Goal: Task Accomplishment & Management: Manage account settings

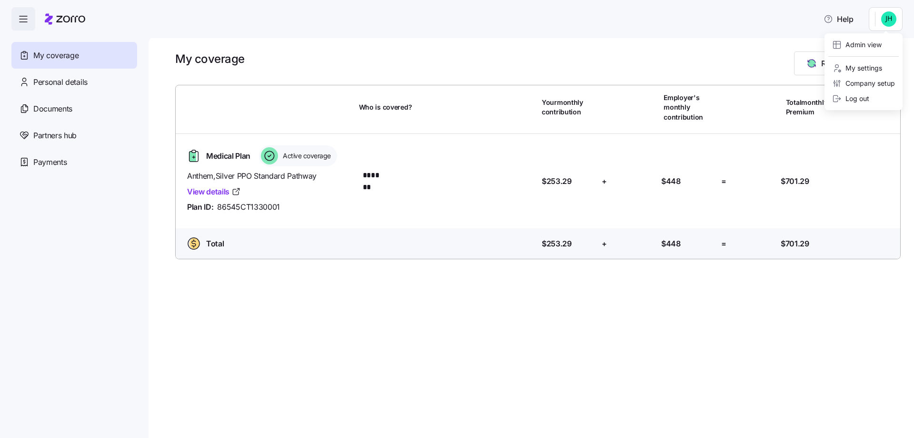
click at [885, 14] on html "Help My coverage Personal details Documents Partners hub Payments My coverage R…" at bounding box center [457, 216] width 914 height 432
click at [851, 46] on div "Admin view" at bounding box center [857, 45] width 50 height 10
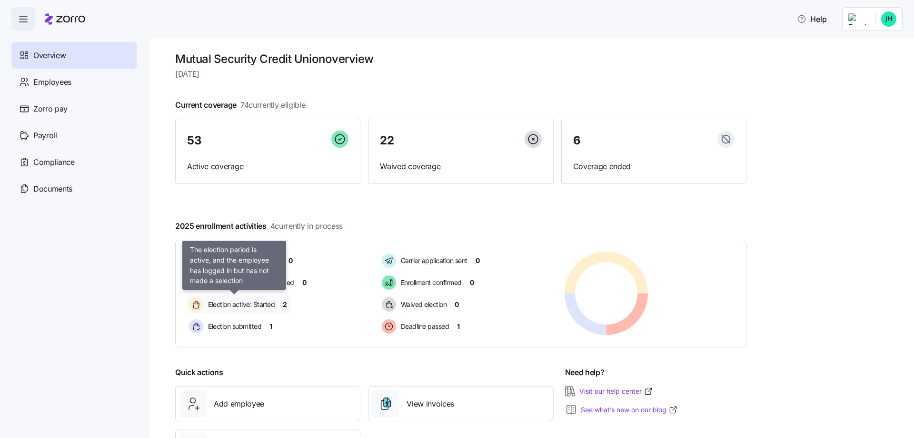
click at [259, 301] on span "Election active: Started" at bounding box center [240, 304] width 70 height 10
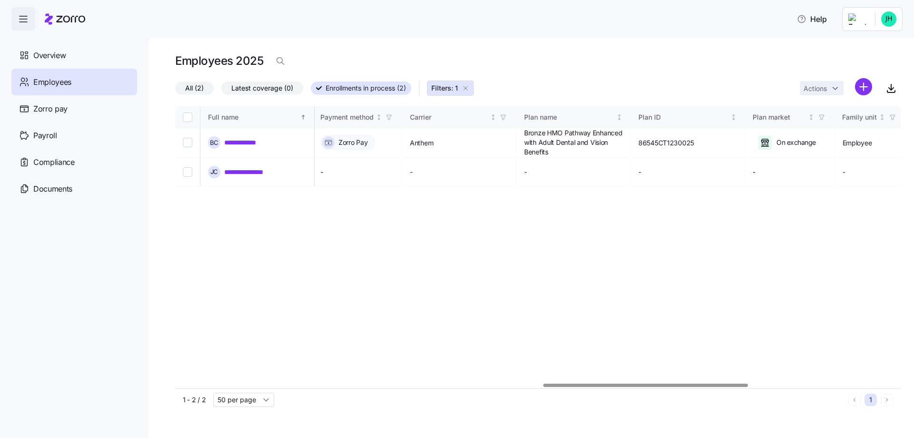
scroll to position [0, 1332]
click at [654, 382] on div at bounding box center [538, 385] width 726 height 6
click at [823, 305] on div "**********" at bounding box center [538, 247] width 726 height 282
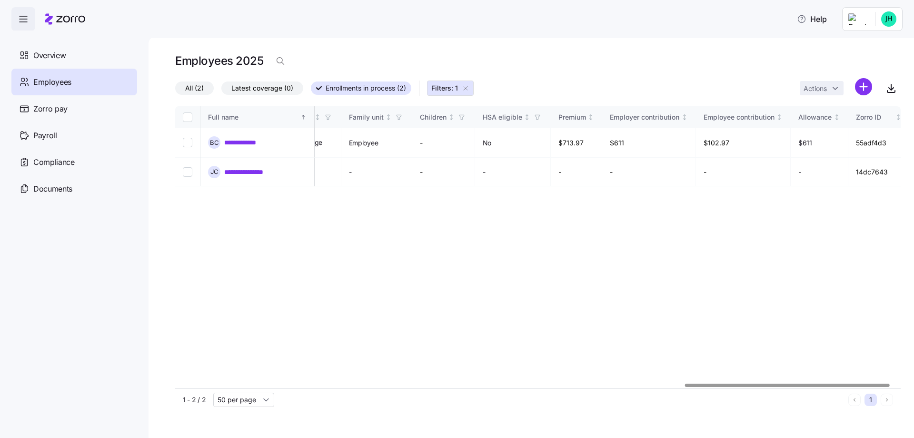
scroll to position [0, 1840]
click at [851, 383] on div at bounding box center [798, 384] width 205 height 3
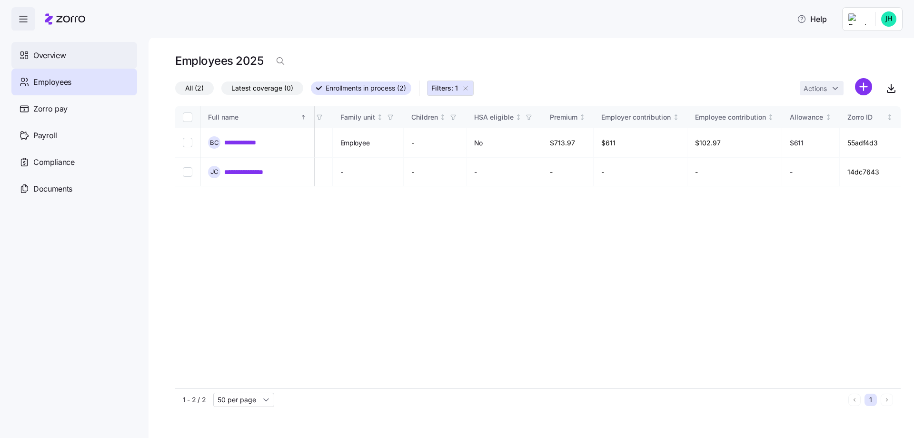
click at [32, 52] on div "Overview" at bounding box center [74, 55] width 126 height 27
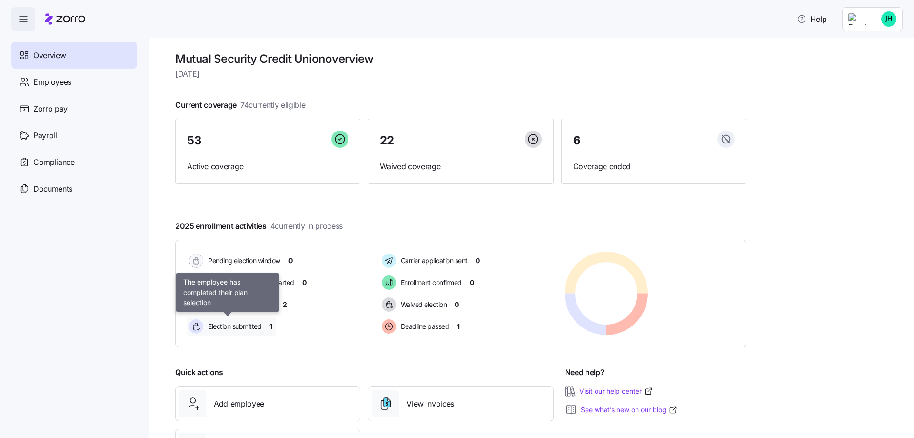
click at [189, 326] on icon at bounding box center [196, 326] width 14 height 14
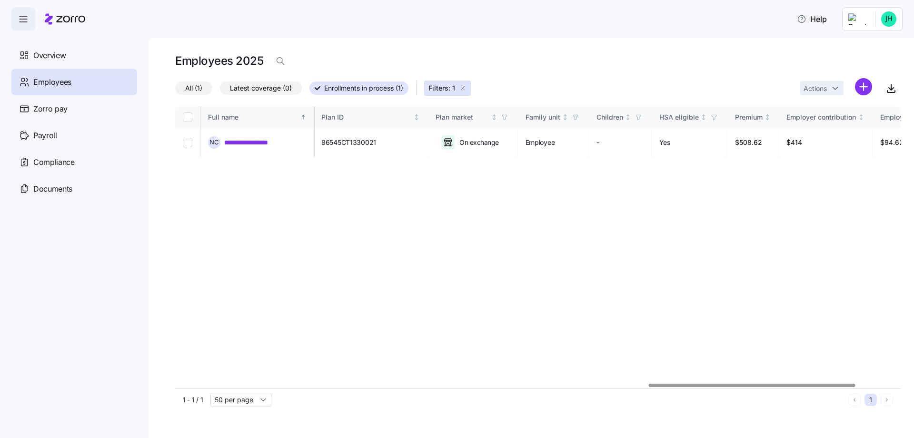
scroll to position [0, 1818]
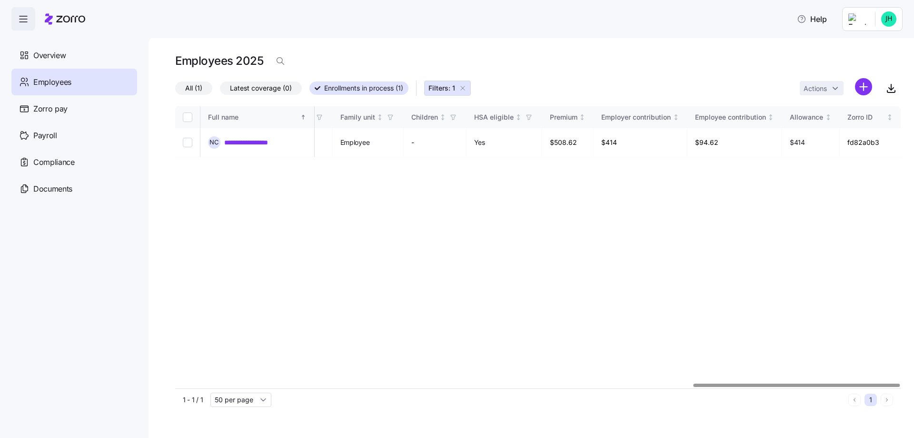
click at [868, 383] on div at bounding box center [797, 384] width 207 height 3
click at [241, 144] on link "**********" at bounding box center [254, 143] width 60 height 10
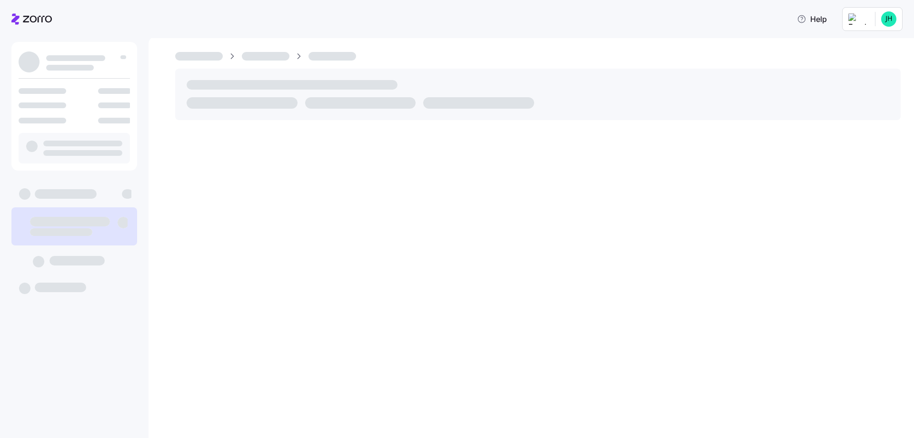
click at [256, 140] on div at bounding box center [532, 236] width 766 height 401
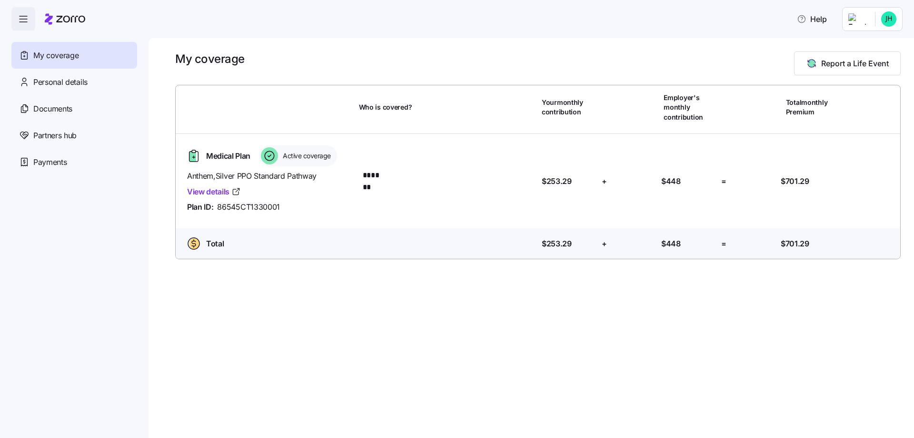
click at [867, 10] on html "Help My coverage Personal details Documents Partners hub Payments My coverage R…" at bounding box center [457, 216] width 914 height 432
click at [843, 43] on div "Admin view" at bounding box center [857, 45] width 50 height 10
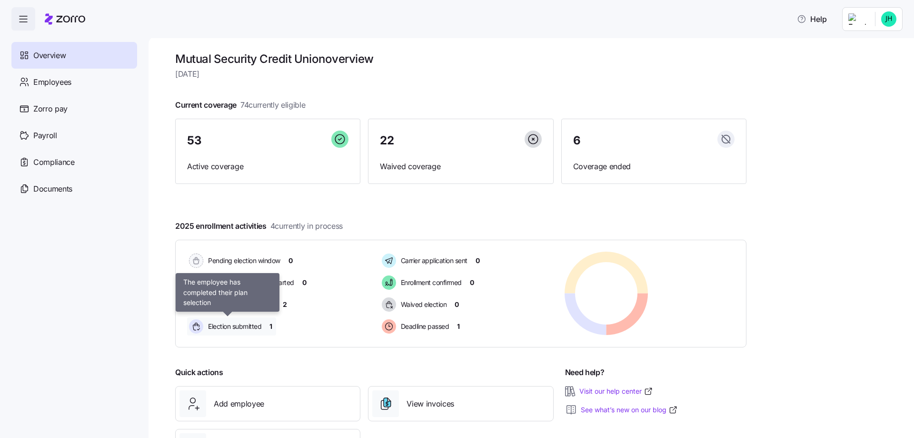
click at [229, 325] on span "Election submitted" at bounding box center [233, 326] width 56 height 10
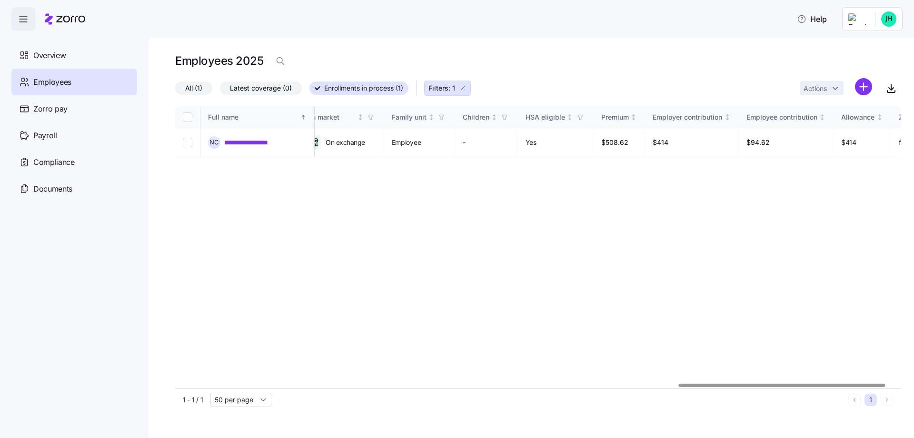
scroll to position [0, 1818]
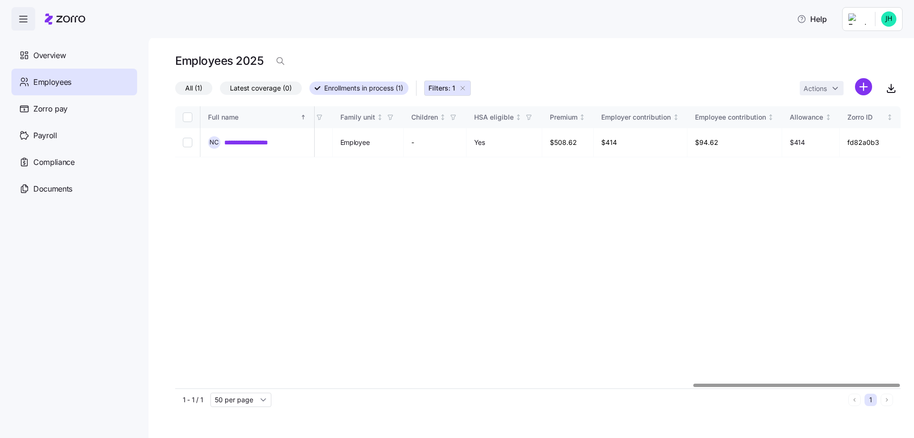
click at [897, 383] on div at bounding box center [797, 384] width 207 height 3
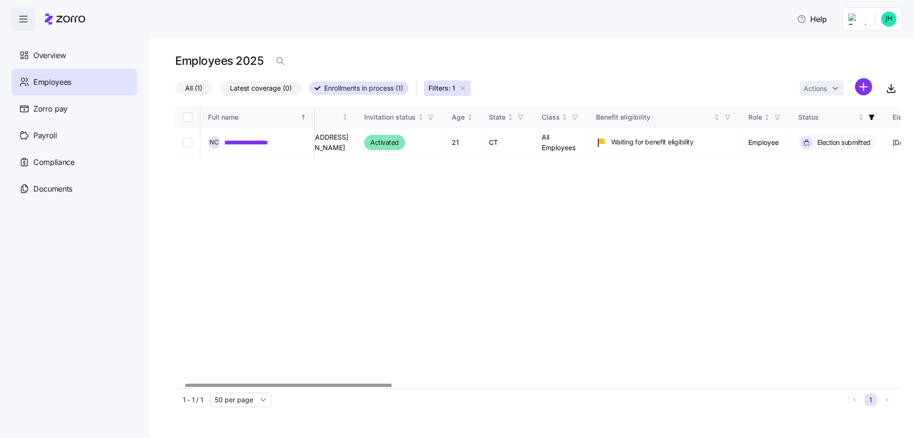
scroll to position [0, 0]
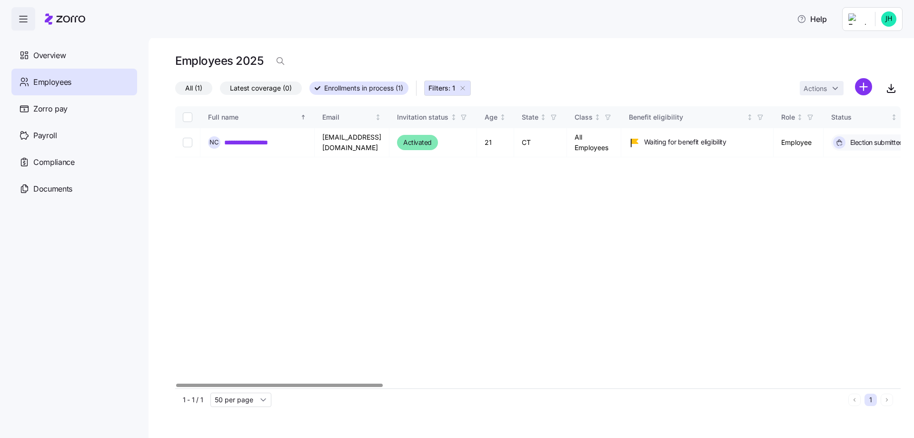
click at [274, 387] on div at bounding box center [279, 384] width 207 height 3
click at [184, 89] on label "All (1)" at bounding box center [193, 87] width 37 height 13
click at [175, 90] on input "All (1)" at bounding box center [175, 90] width 0 height 0
click at [44, 56] on span "Overview" at bounding box center [49, 56] width 32 height 12
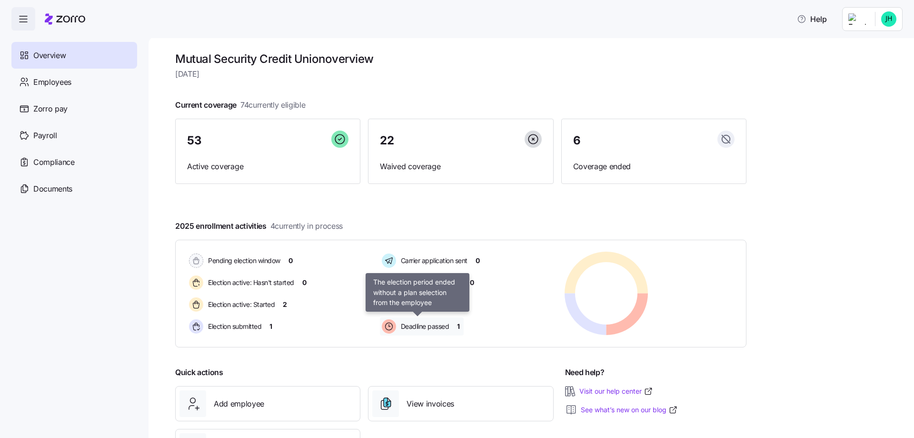
click at [445, 327] on span "Deadline passed" at bounding box center [423, 326] width 51 height 10
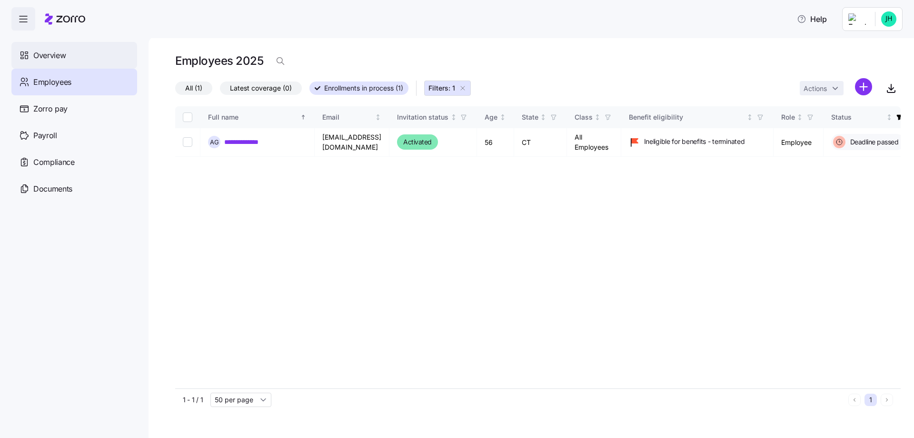
click at [54, 56] on span "Overview" at bounding box center [49, 56] width 32 height 12
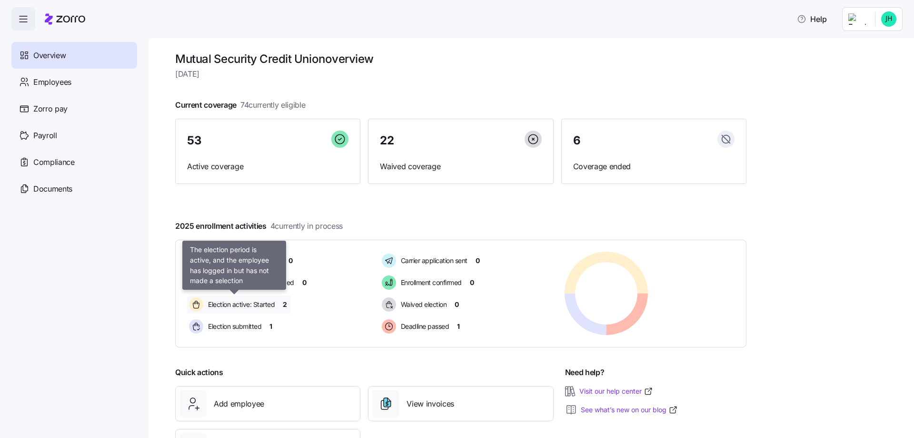
click at [258, 303] on span "Election active: Started" at bounding box center [240, 304] width 70 height 10
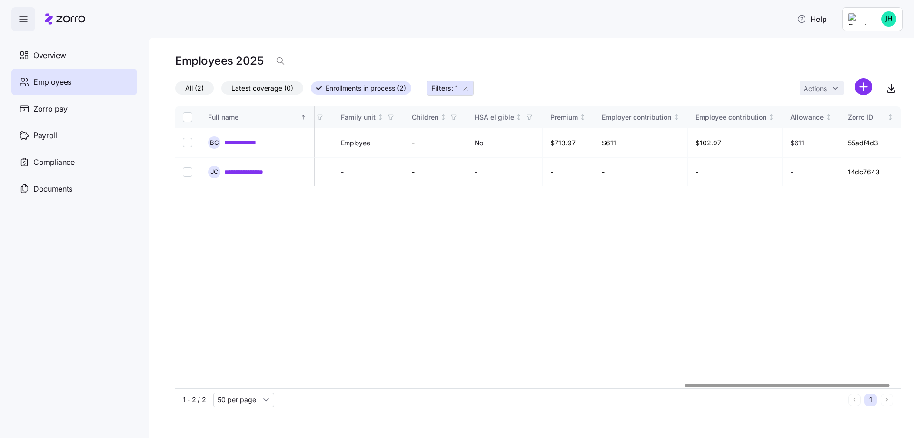
scroll to position [0, 1840]
click at [889, 383] on div at bounding box center [798, 384] width 205 height 3
click at [60, 56] on span "Overview" at bounding box center [49, 56] width 32 height 12
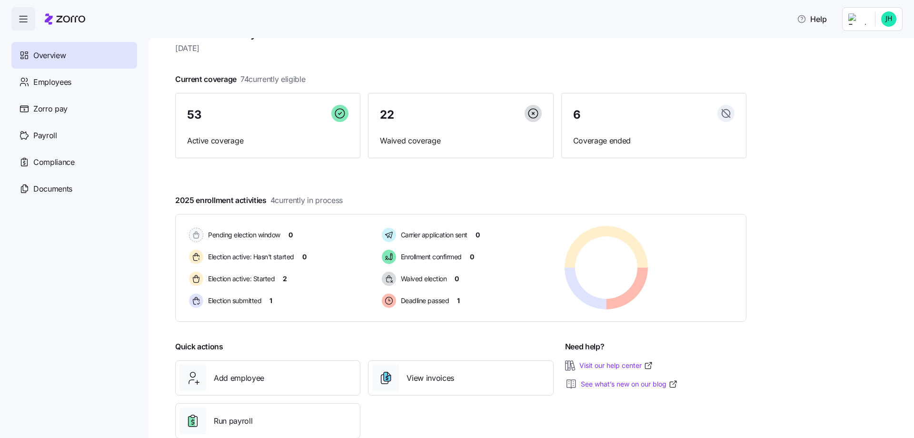
scroll to position [49, 0]
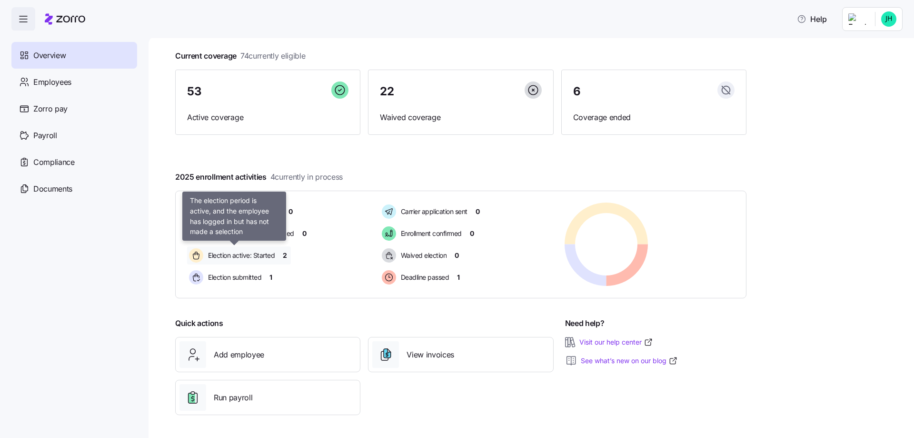
click at [265, 251] on span "Election active: Started" at bounding box center [240, 255] width 70 height 10
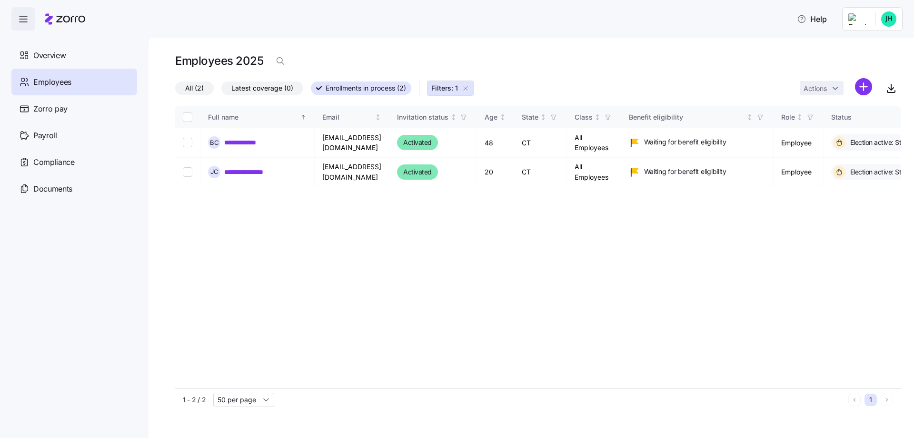
click at [74, 56] on div "Overview" at bounding box center [74, 55] width 126 height 27
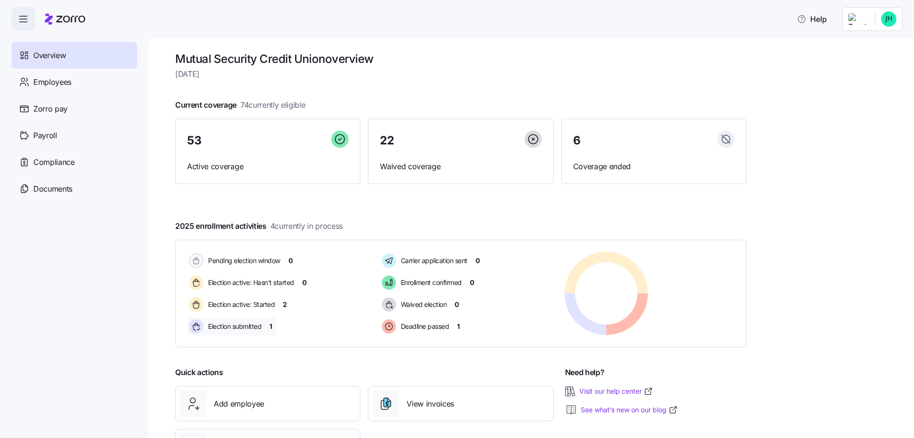
click at [270, 328] on span "1" at bounding box center [270, 326] width 3 height 10
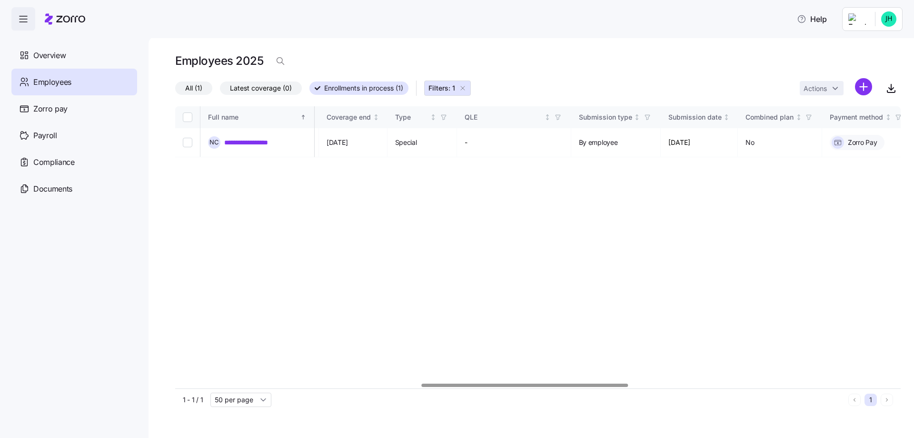
scroll to position [0, 648]
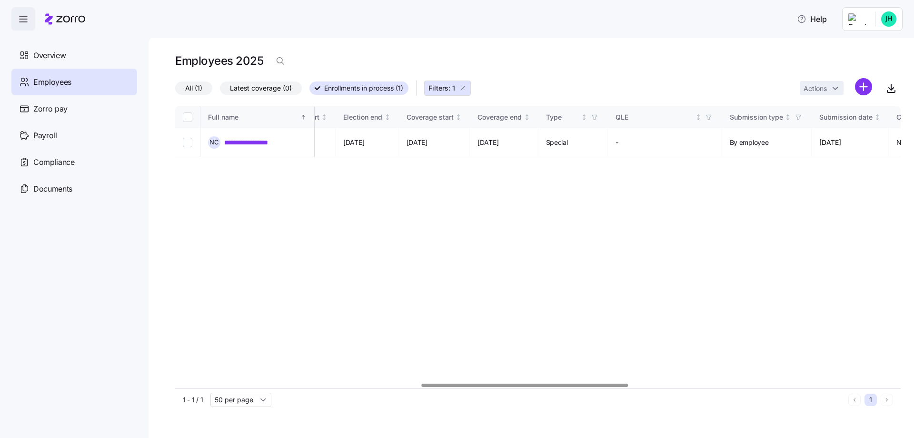
click at [433, 383] on div at bounding box center [525, 384] width 207 height 3
click at [269, 144] on link "**********" at bounding box center [254, 143] width 60 height 10
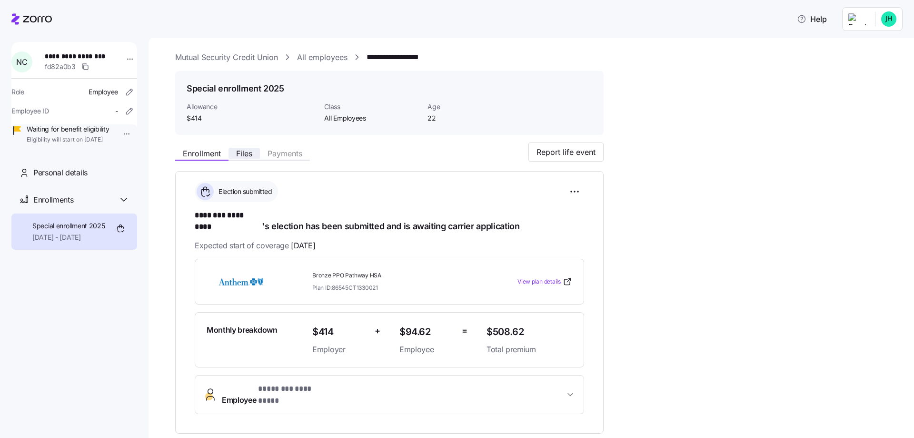
click at [238, 153] on span "Files" at bounding box center [244, 154] width 16 height 8
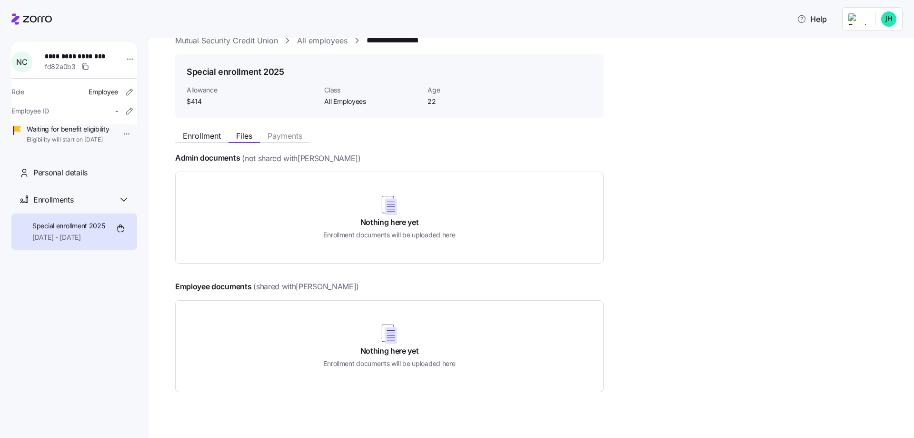
scroll to position [28, 0]
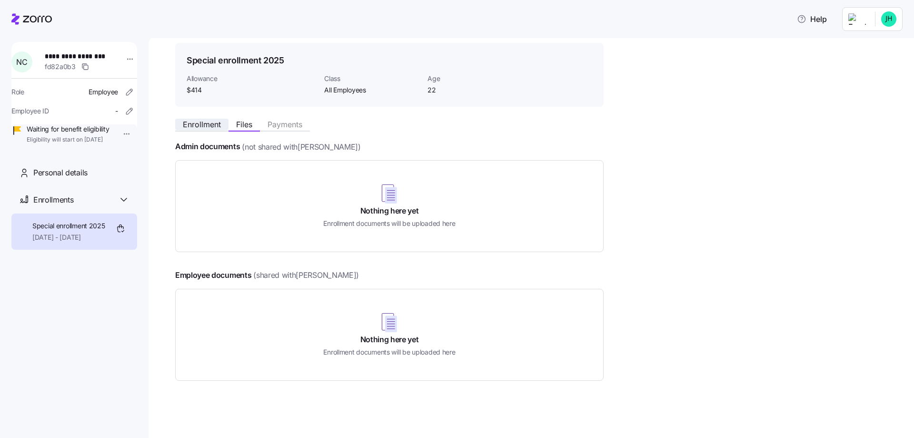
click at [187, 123] on span "Enrollment" at bounding box center [202, 124] width 38 height 8
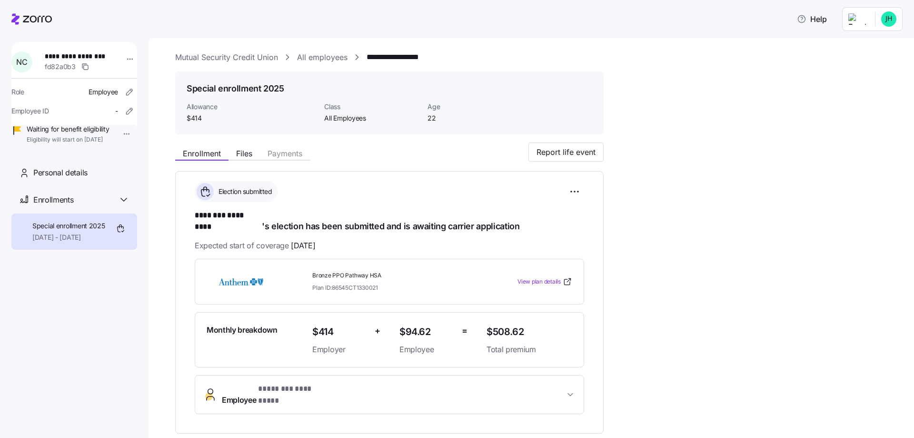
click at [320, 60] on link "All employees" at bounding box center [322, 57] width 50 height 12
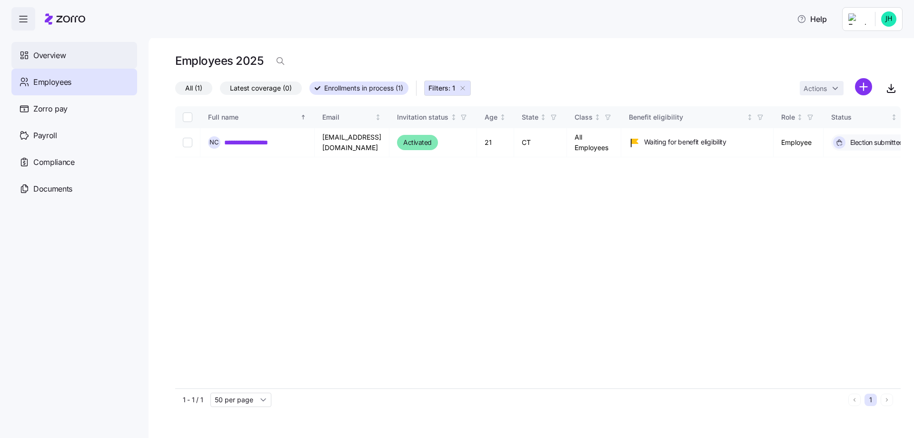
click at [77, 53] on div "Overview" at bounding box center [74, 55] width 126 height 27
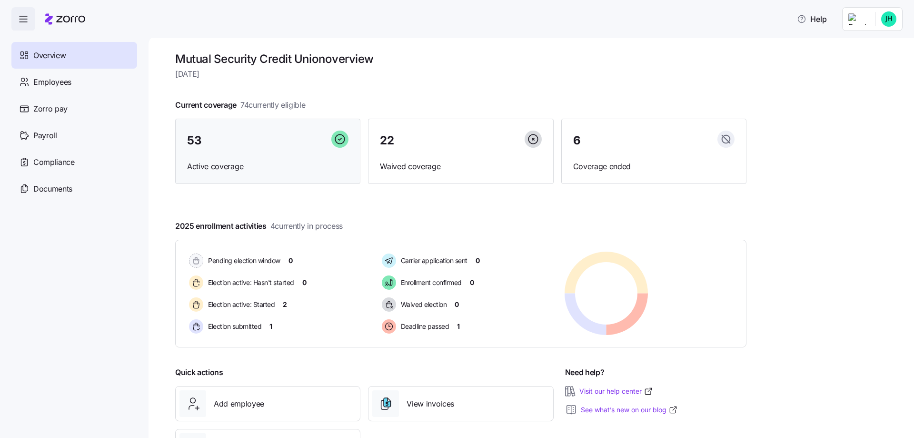
click at [208, 171] on span "Active coverage" at bounding box center [267, 166] width 161 height 12
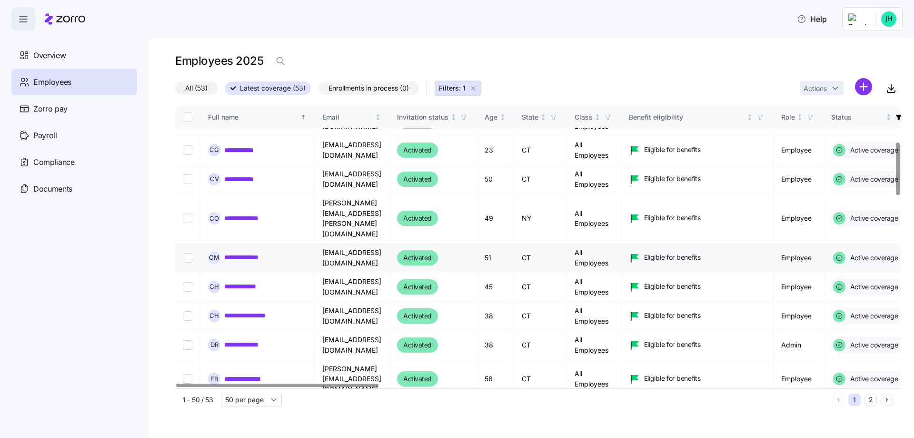
scroll to position [190, 0]
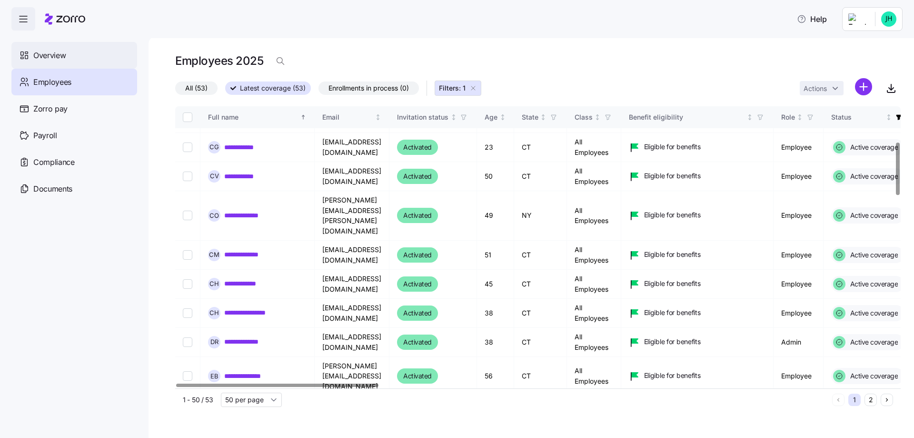
click at [54, 51] on span "Overview" at bounding box center [49, 56] width 32 height 12
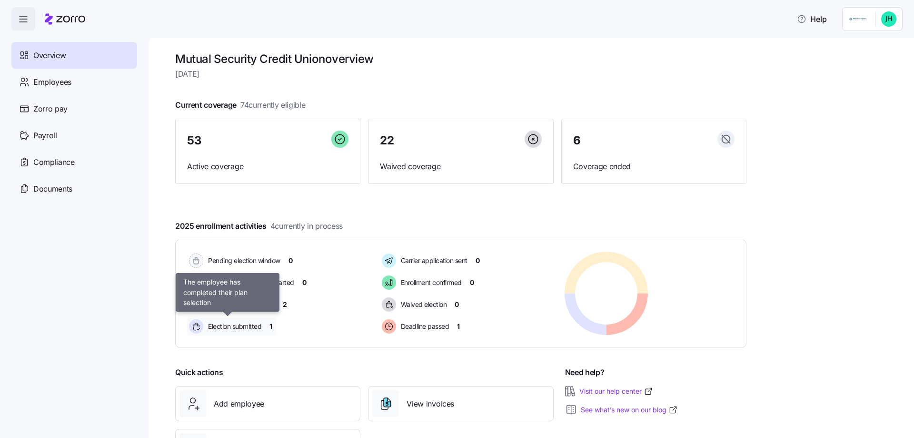
click at [227, 325] on span "Election submitted" at bounding box center [233, 326] width 56 height 10
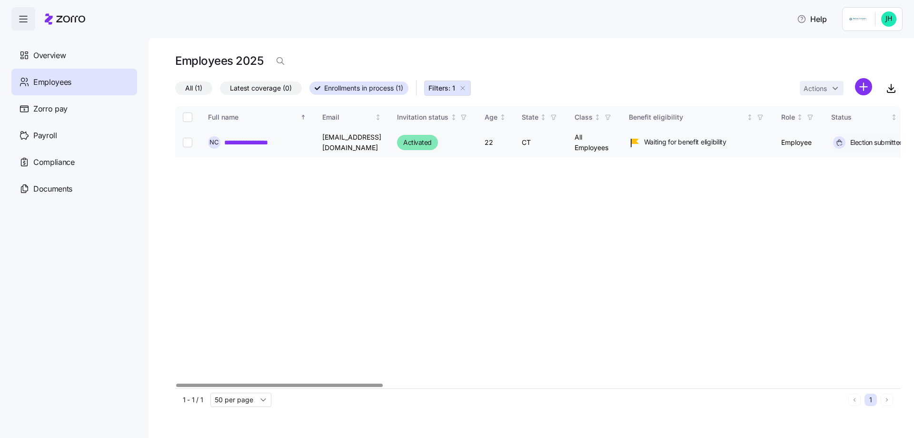
click at [243, 144] on link "**********" at bounding box center [254, 143] width 60 height 10
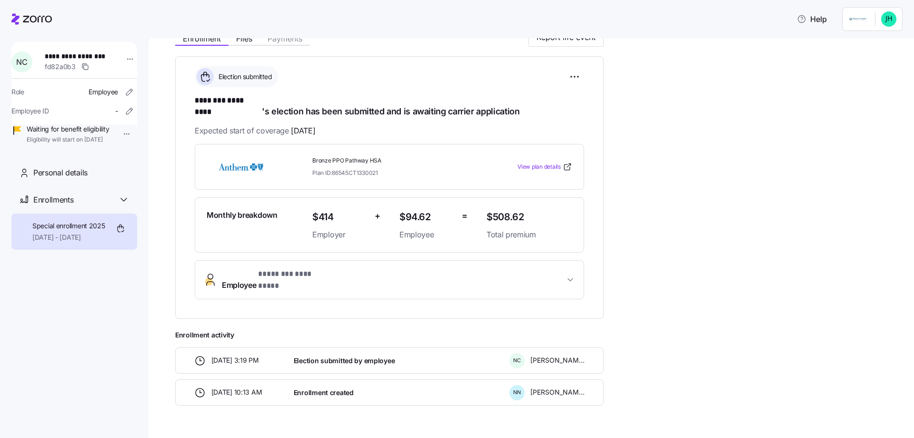
scroll to position [121, 0]
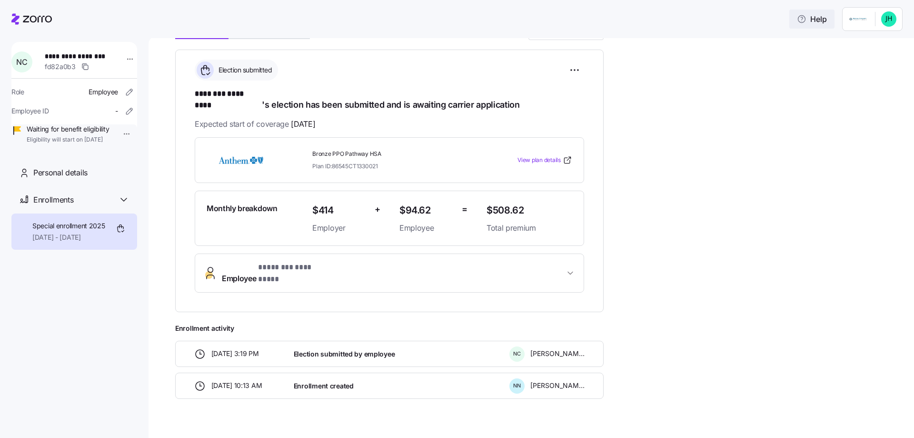
click at [810, 15] on span "Help" at bounding box center [812, 18] width 30 height 11
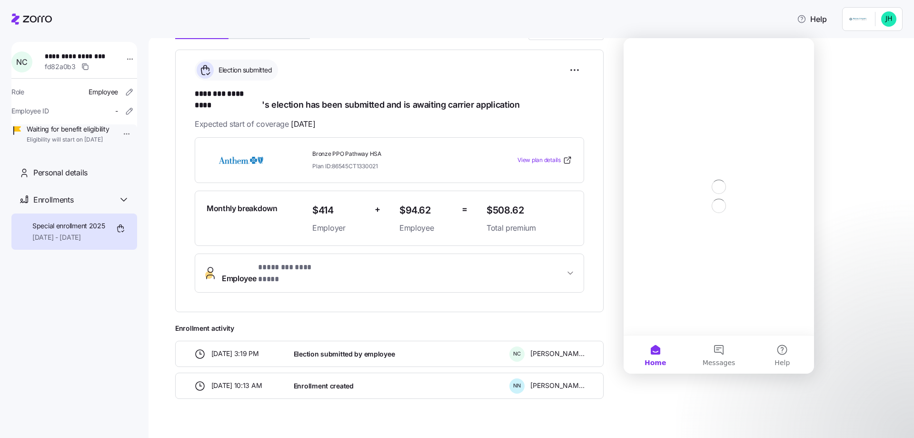
scroll to position [0, 0]
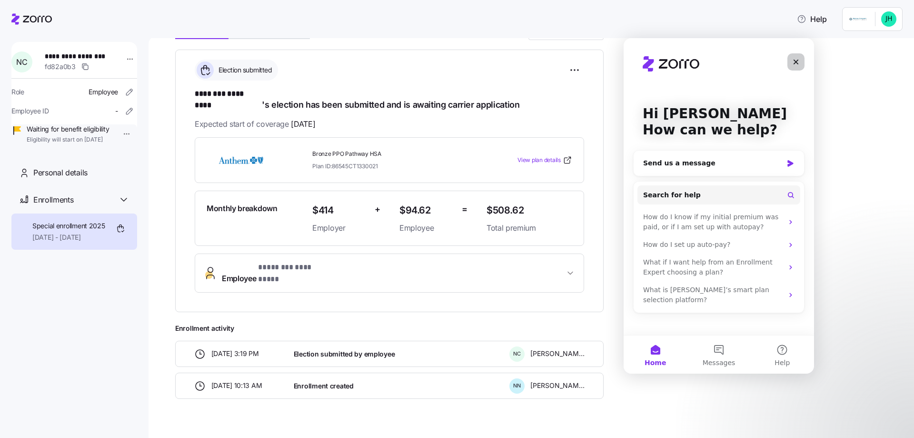
click at [795, 62] on icon "Close" at bounding box center [796, 62] width 8 height 8
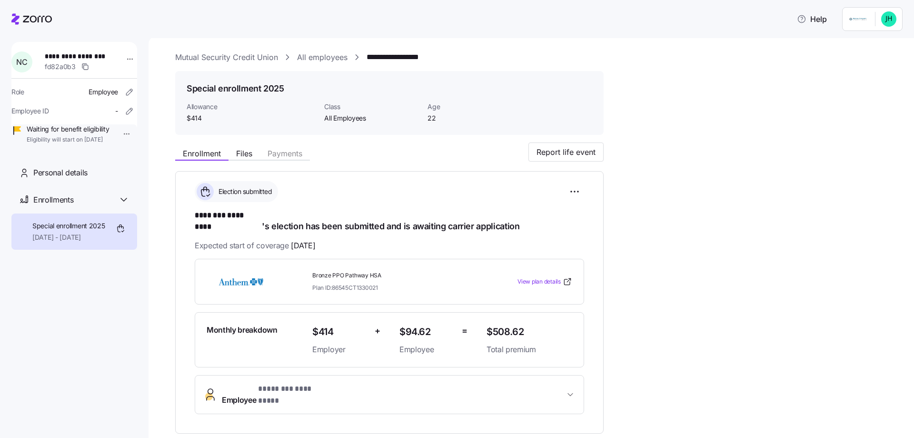
click at [248, 52] on link "Mutual Security Credit Union" at bounding box center [226, 57] width 103 height 12
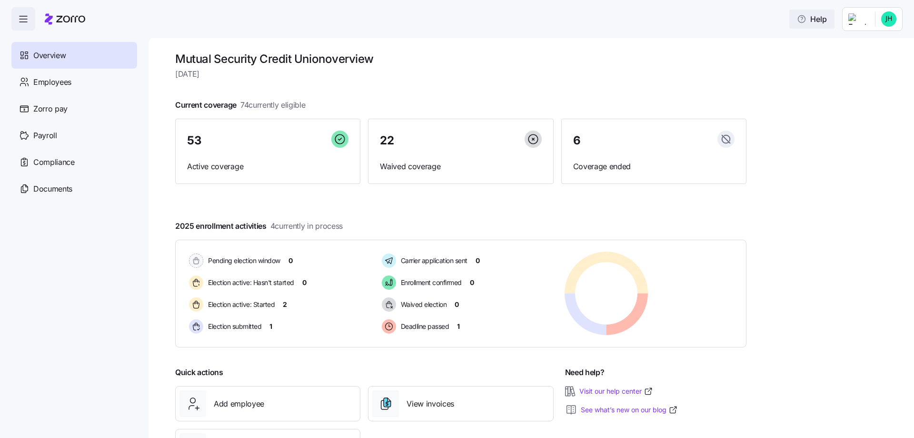
click at [807, 21] on span "Help" at bounding box center [812, 18] width 30 height 11
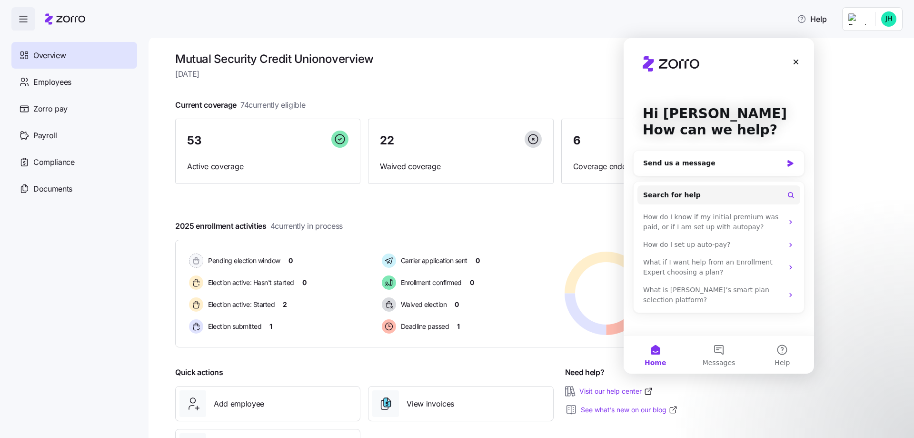
click at [537, 70] on span "[DATE]" at bounding box center [460, 74] width 571 height 12
click at [794, 60] on icon "Close" at bounding box center [796, 62] width 5 height 5
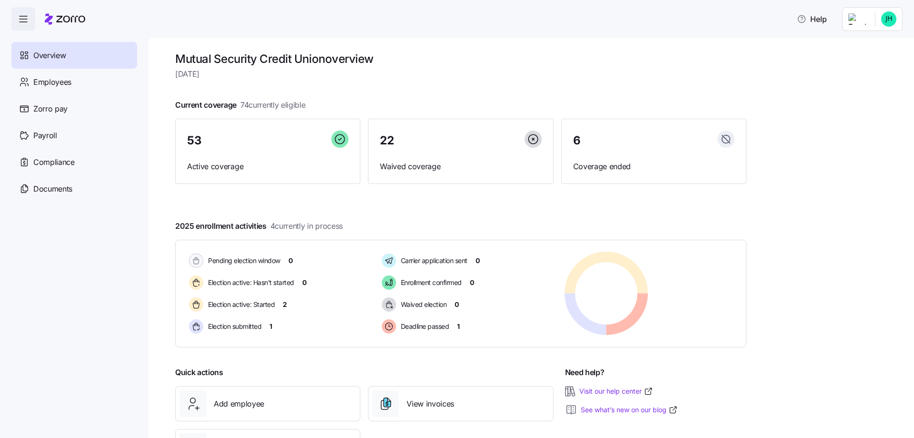
scroll to position [49, 0]
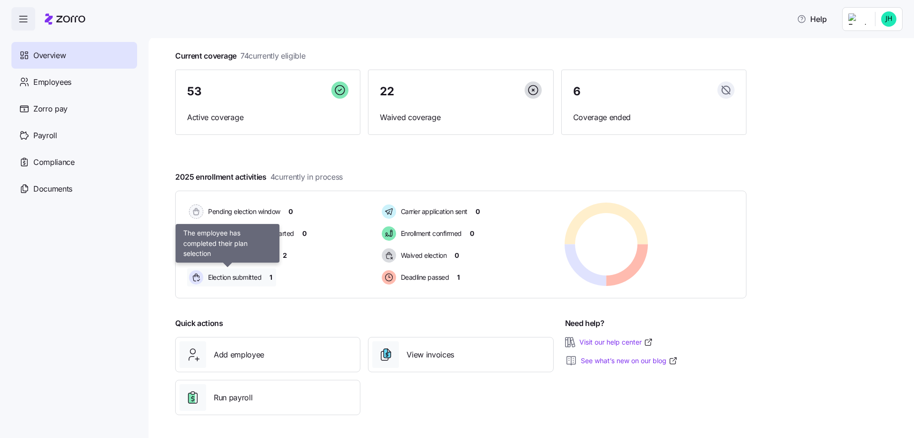
click at [225, 276] on span "Election submitted" at bounding box center [233, 277] width 56 height 10
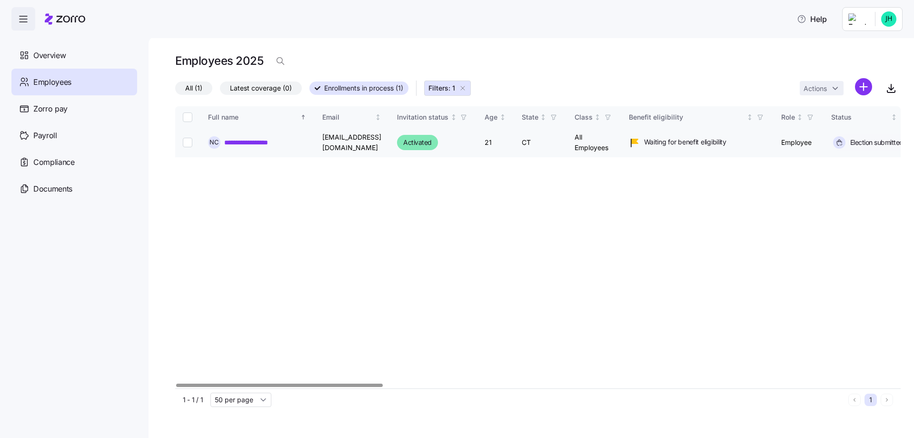
click at [242, 136] on div "**********" at bounding box center [257, 142] width 99 height 12
click at [251, 140] on link "**********" at bounding box center [254, 143] width 60 height 10
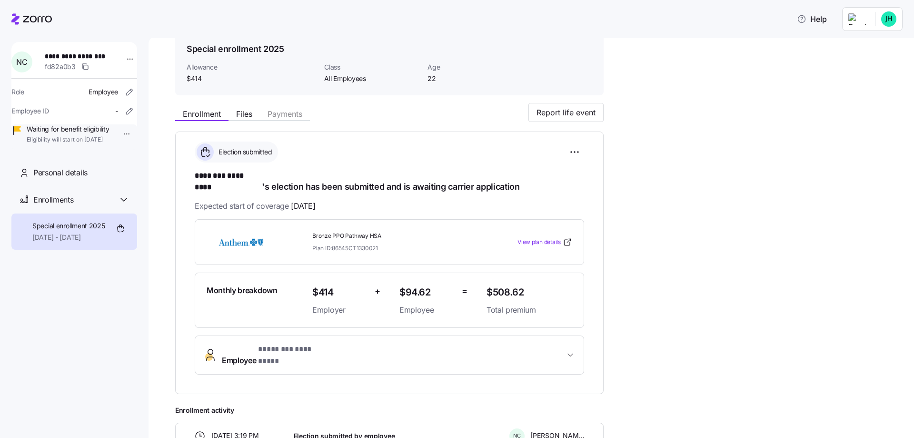
scroll to position [26, 0]
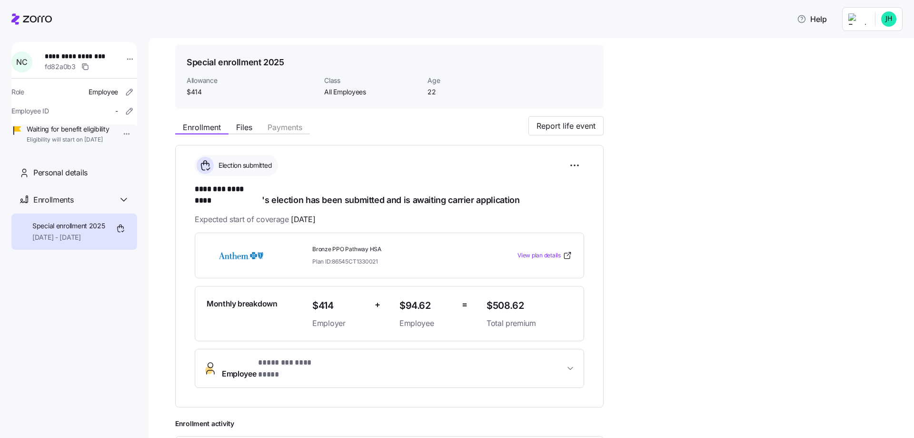
click at [722, 83] on div "**********" at bounding box center [538, 282] width 726 height 514
